Goal: Use online tool/utility: Utilize a website feature to perform a specific function

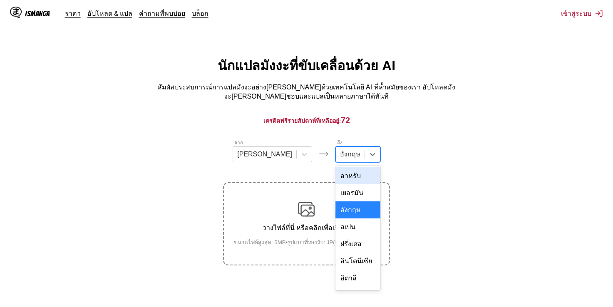
click at [340, 156] on div at bounding box center [350, 154] width 20 height 9
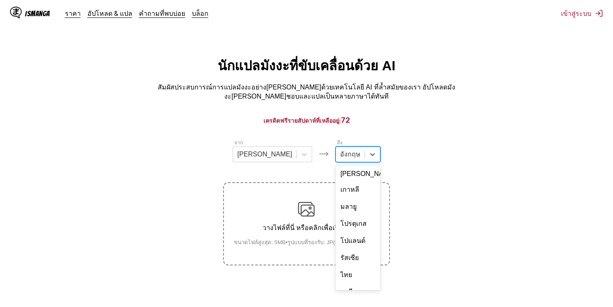
scroll to position [144, 0]
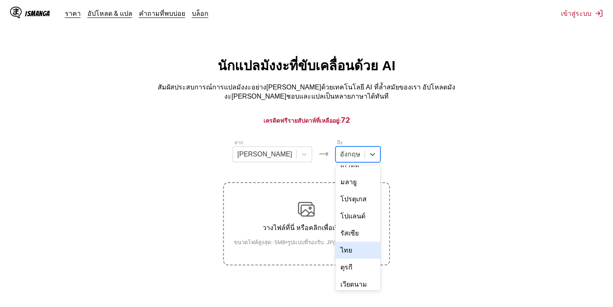
click at [335, 242] on div "ไทย" at bounding box center [357, 250] width 45 height 17
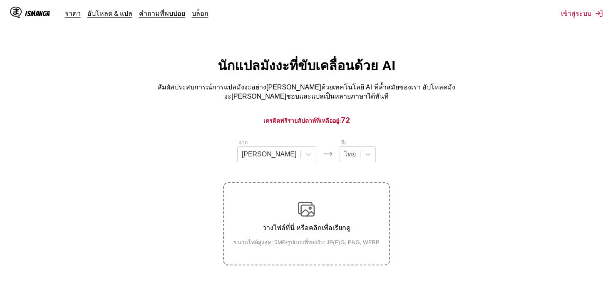
click at [306, 238] on small "ขนาดไฟล์สูงสุด: 5MB • รูปแบบที่รองรับ: JP(E)G, PNG, WEBP" at bounding box center [306, 242] width 159 height 9
click at [0, 0] on input "วางไฟล์ที่นี่ หรือคลิกเพื่อเรียกดู ขนาดไฟล์สูงสุด: 5MB • รูปแบบที่รองรับ: JP(E)…" at bounding box center [0, 0] width 0 height 0
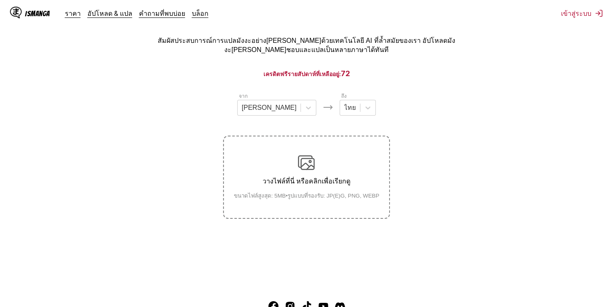
scroll to position [102, 0]
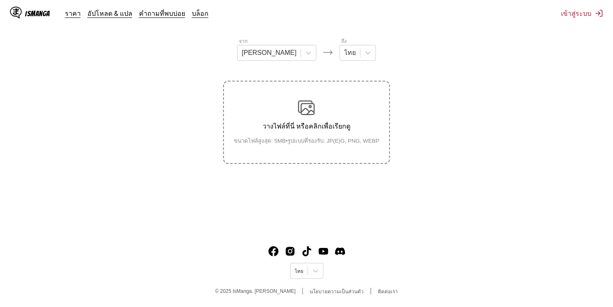
click at [299, 114] on div "วางไฟล์ที่นี่ หรือคลิกเพื่อเรียกดู ขนาดไฟล์สูงสุด: 5MB • รูปแบบที่รองรับ: JP(E)…" at bounding box center [306, 122] width 159 height 46
click at [0, 0] on input "วางไฟล์ที่นี่ หรือคลิกเพื่อเรียกดู ขนาดไฟล์สูงสุด: 5MB • รูปแบบที่รองรับ: JP(E)…" at bounding box center [0, 0] width 0 height 0
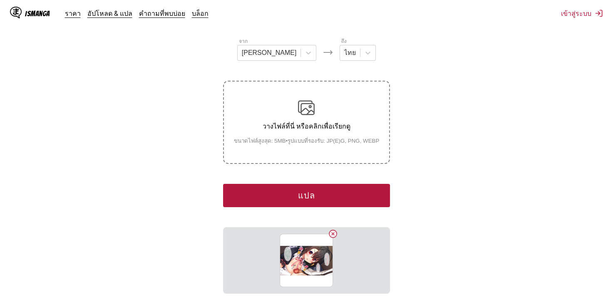
click at [313, 192] on button "แปล" at bounding box center [306, 195] width 166 height 23
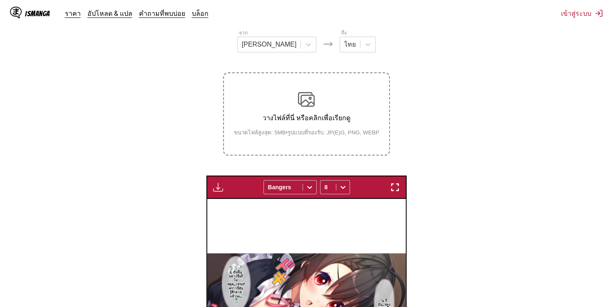
scroll to position [0, 0]
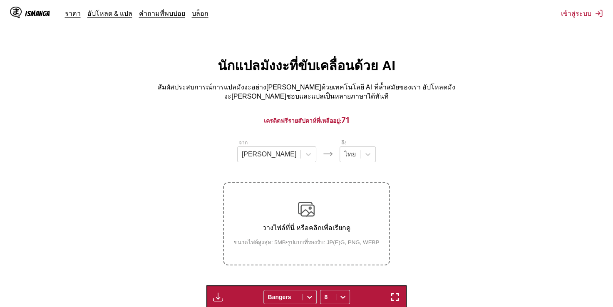
click at [327, 203] on div "วางไฟล์ที่นี่ หรือคลิกเพื่อเรียกดู ขนาดไฟล์สูงสุด: 5MB • รูปแบบที่รองรับ: JP(E)…" at bounding box center [306, 224] width 159 height 46
click at [0, 0] on input "วางไฟล์ที่นี่ หรือคลิกเพื่อเรียกดู ขนาดไฟล์สูงสุด: 5MB • รูปแบบที่รองรับ: JP(E)…" at bounding box center [0, 0] width 0 height 0
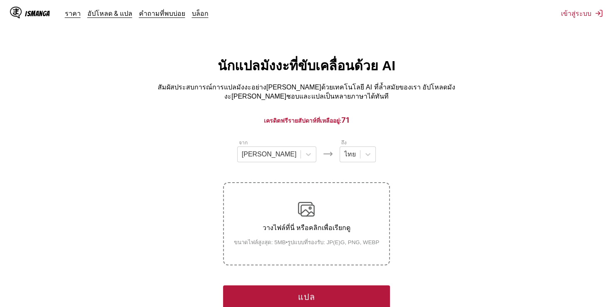
click at [311, 287] on button "แปล" at bounding box center [306, 297] width 166 height 23
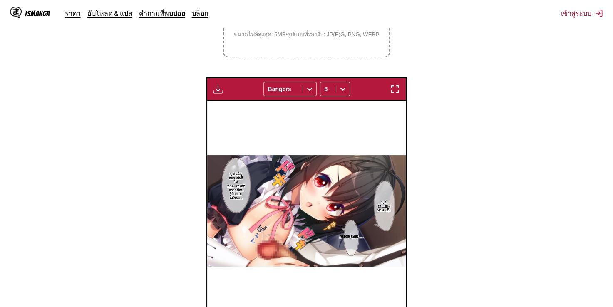
scroll to position [250, 0]
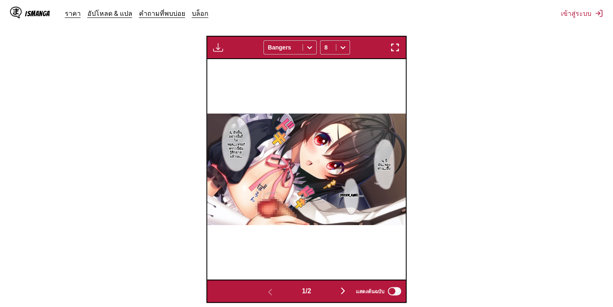
click at [343, 287] on img "button" at bounding box center [343, 291] width 10 height 10
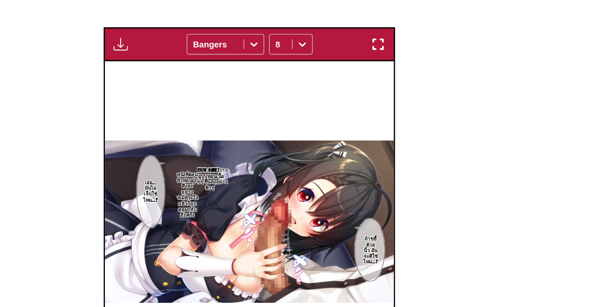
scroll to position [170, 0]
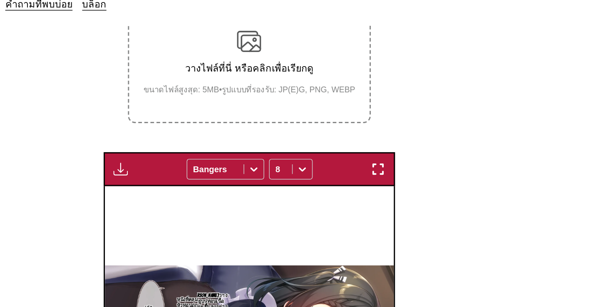
click at [341, 72] on label "วางไฟล์ที่นี่ หรือคลิกเพื่อเรียกดู ขนาดไฟล์สูงสุด: 5MB • รูปแบบที่รองรับ: JP(E)…" at bounding box center [306, 54] width 165 height 82
click at [0, 0] on input "วางไฟล์ที่นี่ หรือคลิกเพื่อเรียกดู ขนาดไฟล์สูงสุด: 5MB • รูปแบบที่รองรับ: JP(E)…" at bounding box center [0, 0] width 0 height 0
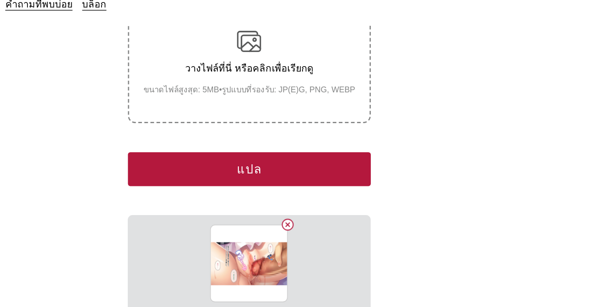
click at [316, 115] on button "แปล" at bounding box center [306, 126] width 166 height 23
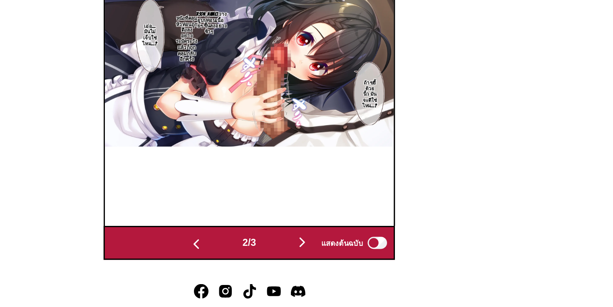
scroll to position [313, 0]
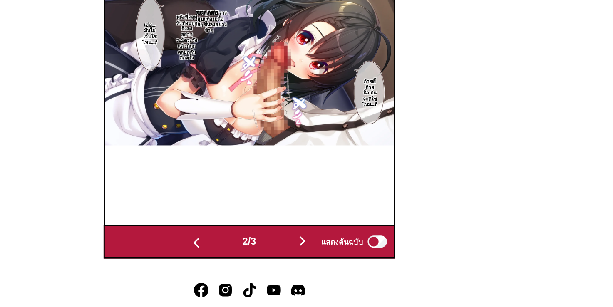
click at [344, 257] on img "button" at bounding box center [343, 262] width 10 height 10
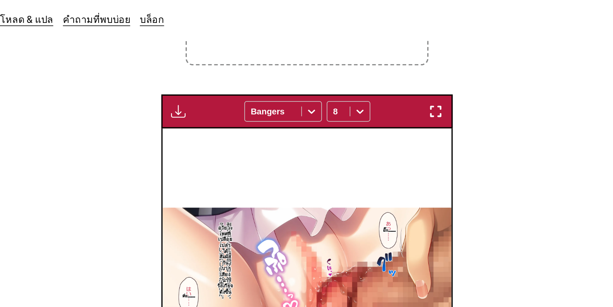
scroll to position [167, 0]
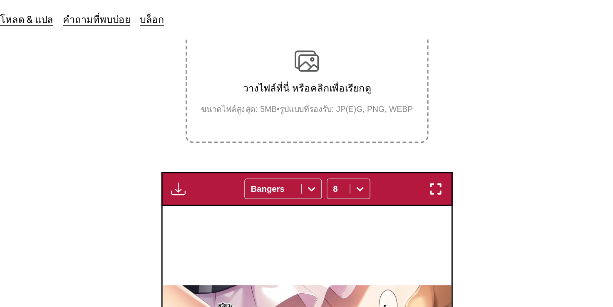
click at [328, 71] on small "ขนาดไฟล์สูงสุด: 5MB • รูปแบบที่รองรับ: JP(E)G, PNG, WEBP" at bounding box center [306, 75] width 159 height 9
click at [0, 0] on input "วางไฟล์ที่นี่ หรือคลิกเพื่อเรียกดู ขนาดไฟล์สูงสุด: 5MB • รูปแบบที่รองรับ: JP(E)…" at bounding box center [0, 0] width 0 height 0
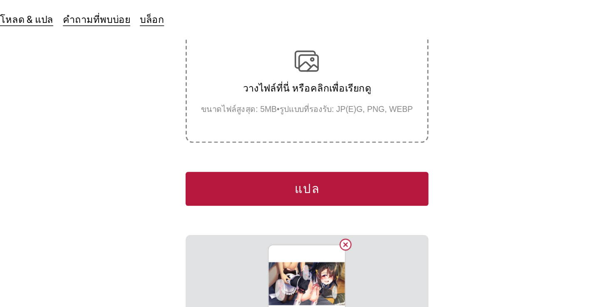
click at [328, 129] on button "แปล" at bounding box center [306, 129] width 166 height 23
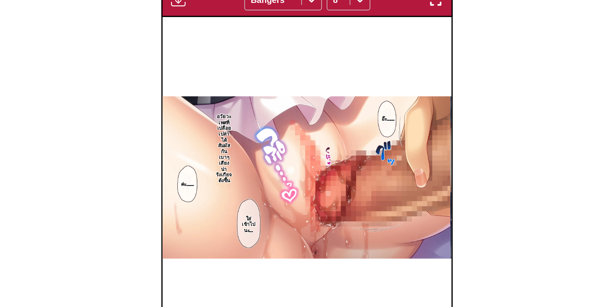
scroll to position [253, 0]
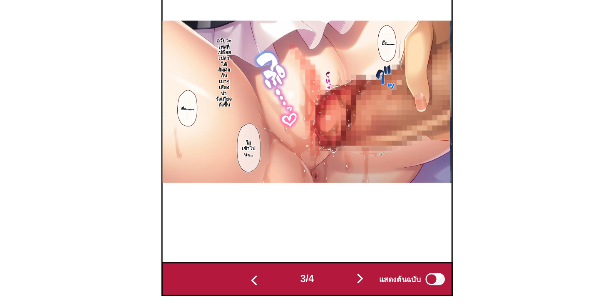
click at [343, 283] on img "button" at bounding box center [343, 288] width 10 height 10
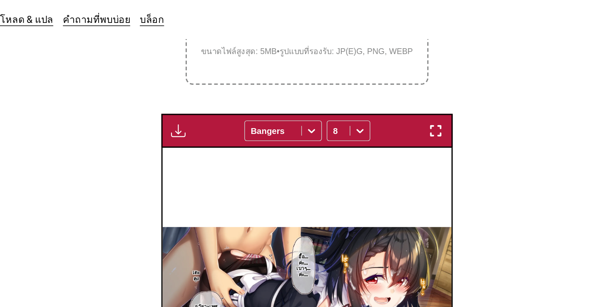
scroll to position [110, 0]
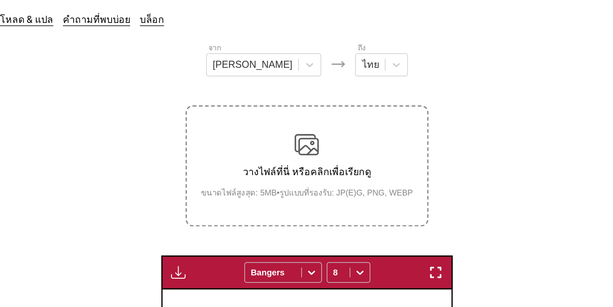
click at [278, 113] on p "วางไฟล์ที่นี่ หรือคลิกเพื่อเรียกดู" at bounding box center [306, 118] width 159 height 10
click at [0, 0] on input "วางไฟล์ที่นี่ หรือคลิกเพื่อเรียกดู ขนาดไฟล์สูงสุด: 5MB • รูปแบบที่รองรับ: JP(E)…" at bounding box center [0, 0] width 0 height 0
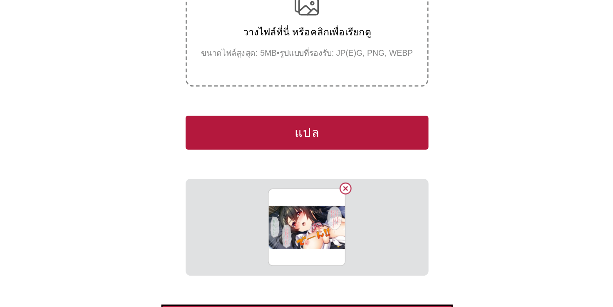
click at [320, 176] on button "แปล" at bounding box center [306, 187] width 166 height 23
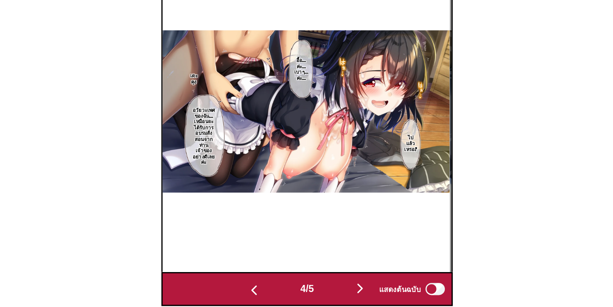
scroll to position [282, 0]
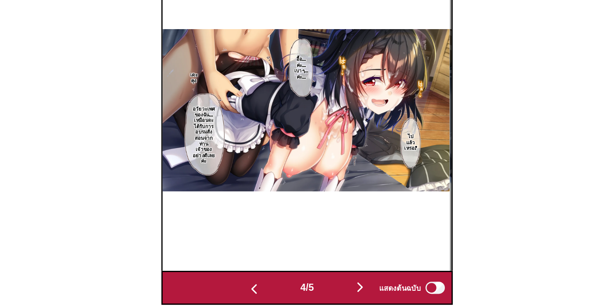
click at [345, 288] on img "button" at bounding box center [343, 293] width 10 height 10
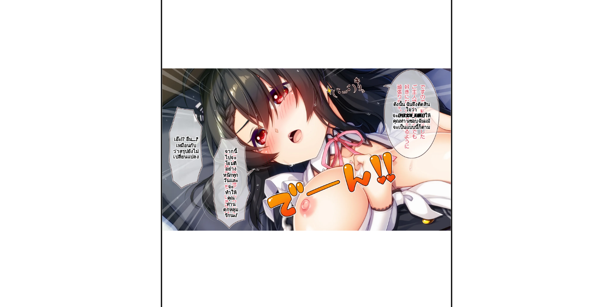
scroll to position [249, 0]
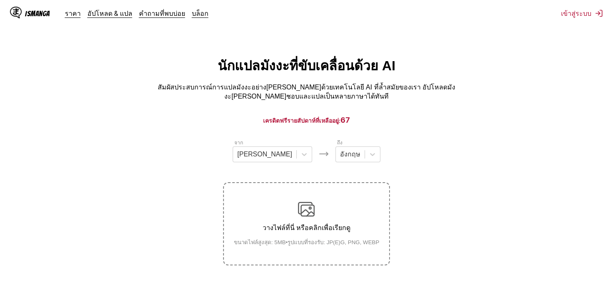
click at [322, 203] on div "วางไฟล์ที่นี่ หรือคลิกเพื่อเรียกดู ขนาดไฟล์สูงสุด: 5MB • รูปแบบที่รองรับ: JP(E)…" at bounding box center [306, 224] width 159 height 46
click at [0, 0] on input "วางไฟล์ที่นี่ หรือคลิกเพื่อเรียกดู ขนาดไฟล์สูงสุด: 5MB • รูปแบบที่รองรับ: JP(E)…" at bounding box center [0, 0] width 0 height 0
click at [286, 219] on div "วางไฟล์ที่นี่ หรือคลิกเพื่อเรียกดู ขนาดไฟล์สูงสุด: 5MB • รูปแบบที่รองรับ: JP(E)…" at bounding box center [306, 224] width 159 height 46
click at [0, 0] on input "วางไฟล์ที่นี่ หรือคลิกเพื่อเรียกดู ขนาดไฟล์สูงสุด: 5MB • รูปแบบที่รองรับ: JP(E)…" at bounding box center [0, 0] width 0 height 0
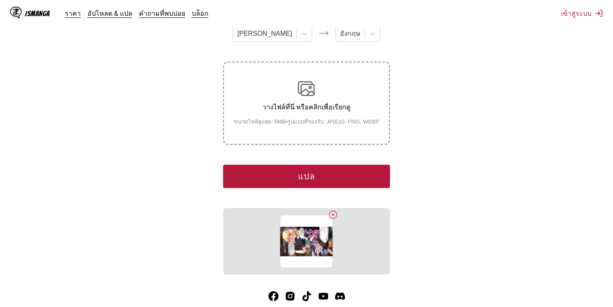
scroll to position [157, 0]
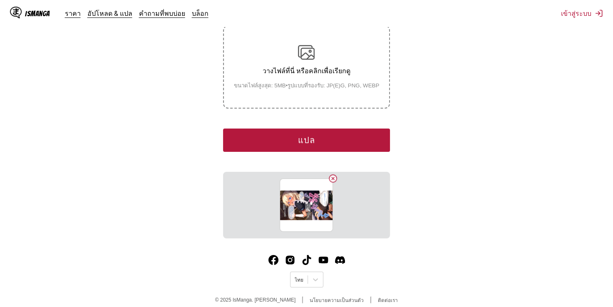
click at [308, 133] on button "แปล" at bounding box center [306, 140] width 166 height 23
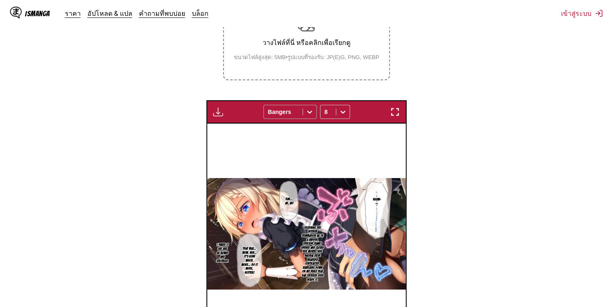
scroll to position [19, 0]
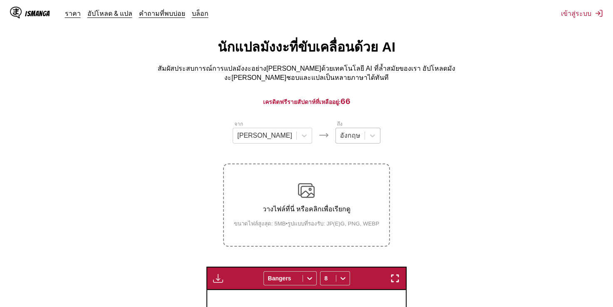
click at [340, 134] on div at bounding box center [350, 135] width 20 height 9
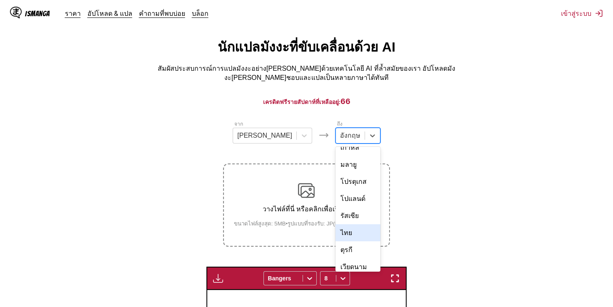
scroll to position [144, 0]
click at [335, 223] on div "ไทย" at bounding box center [357, 231] width 45 height 17
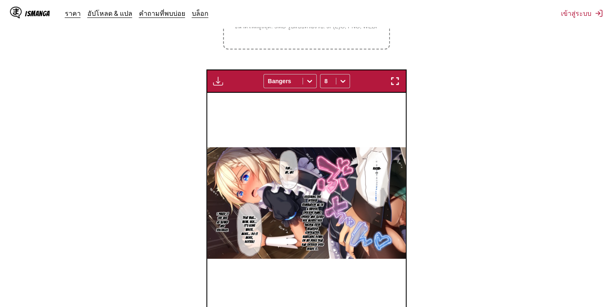
scroll to position [310, 0]
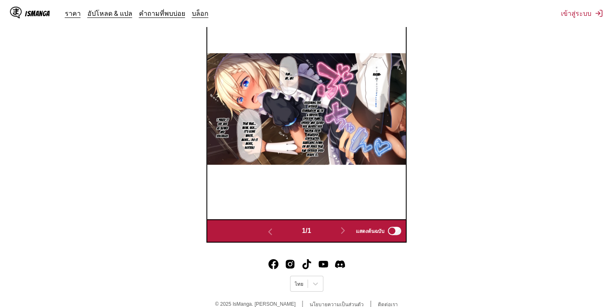
click at [313, 151] on section "Receiving the intense stimulation all of a sudden, Rina opened and closed her m…" at bounding box center [312, 129] width 27 height 72
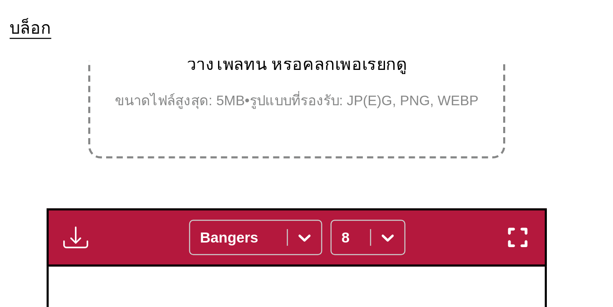
scroll to position [199, 0]
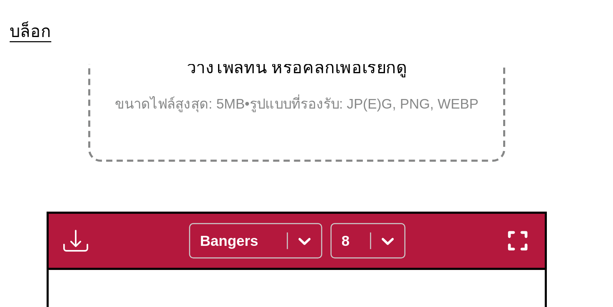
click at [328, 50] on label "วางไฟล์ที่นี่ หรือคลิกเพื่อเรียกดู ขนาดไฟล์สูงสุด: 5MB • รูปแบบที่รองรับ: JP(E)…" at bounding box center [306, 24] width 165 height 82
click at [0, 0] on input "วางไฟล์ที่นี่ หรือคลิกเพื่อเรียกดู ขนาดไฟล์สูงสุด: 5MB • รูปแบบที่รองรับ: JP(E)…" at bounding box center [0, 0] width 0 height 0
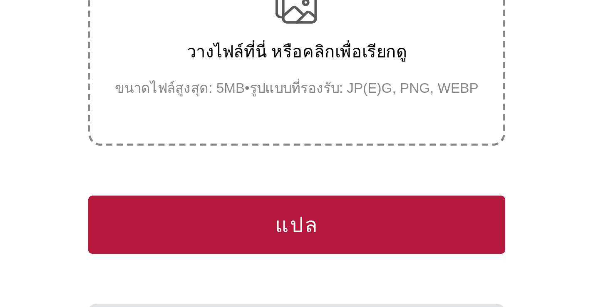
scroll to position [51, 0]
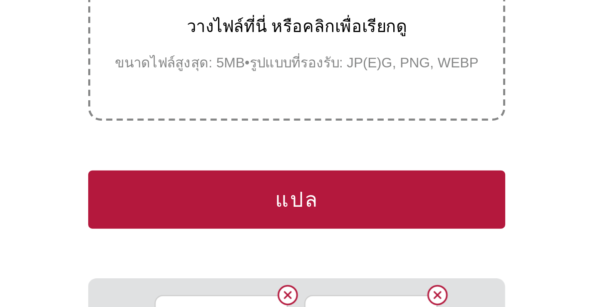
click at [319, 236] on button "แปล" at bounding box center [306, 246] width 166 height 23
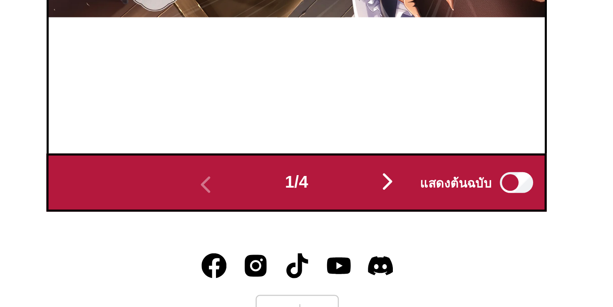
scroll to position [284, 0]
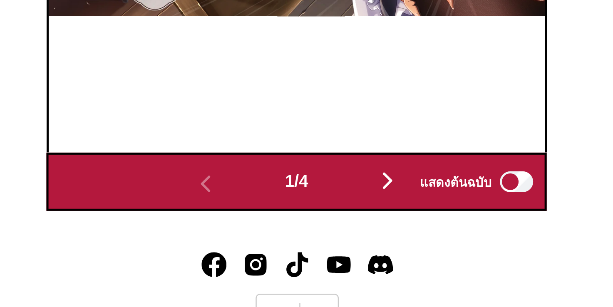
click at [348, 254] on img "button" at bounding box center [343, 256] width 10 height 10
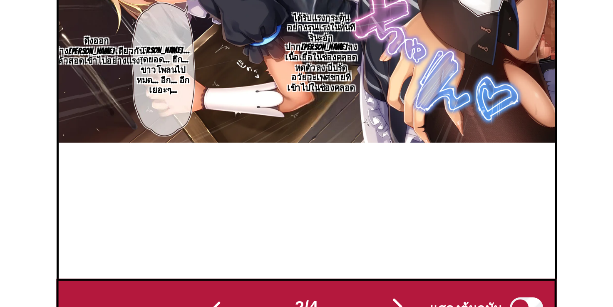
drag, startPoint x: 346, startPoint y: 248, endPoint x: 346, endPoint y: 232, distance: 16.6
click at [346, 251] on img "button" at bounding box center [343, 256] width 10 height 10
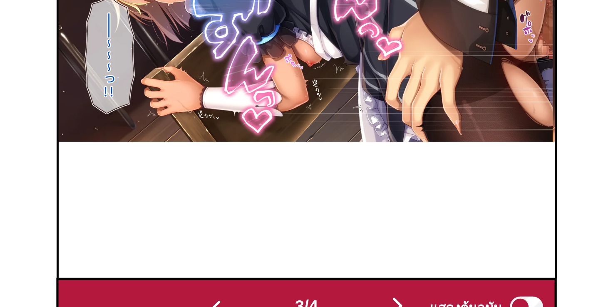
click at [342, 252] on img "button" at bounding box center [343, 256] width 10 height 10
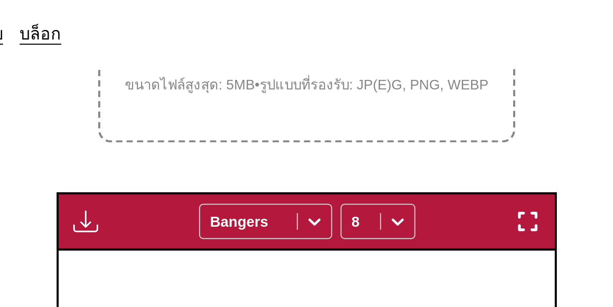
scroll to position [201, 0]
